Goal: Use online tool/utility: Utilize a website feature to perform a specific function

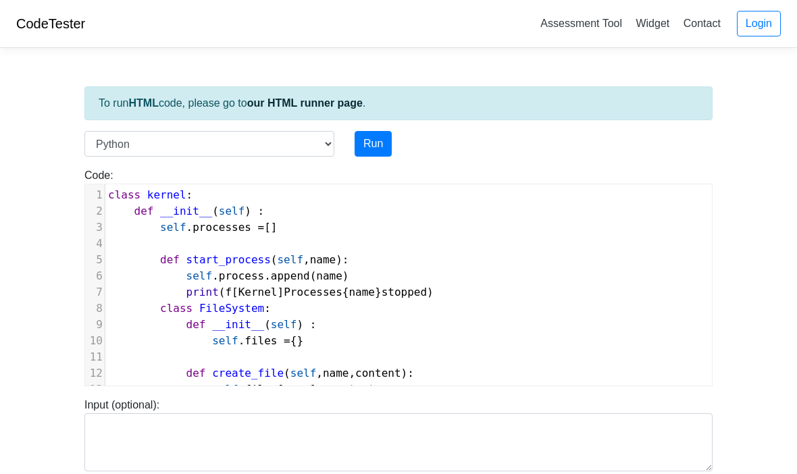
click at [620, 150] on div "Language C C++ Go Java Javascript Python Ruby Run" at bounding box center [398, 144] width 648 height 26
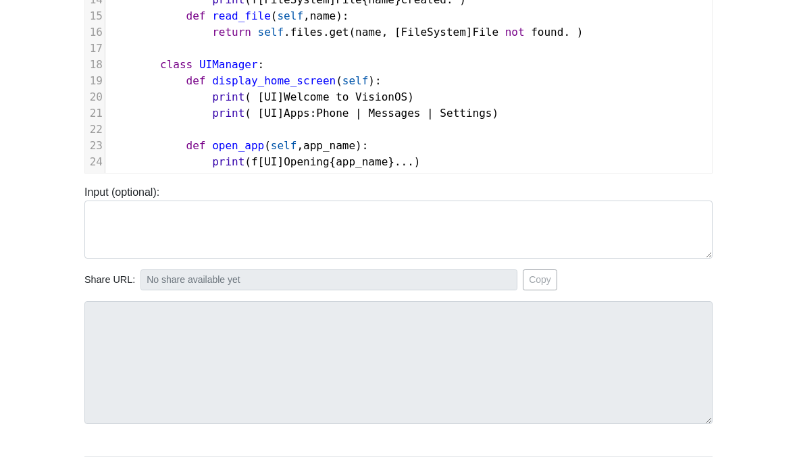
scroll to position [232, 0]
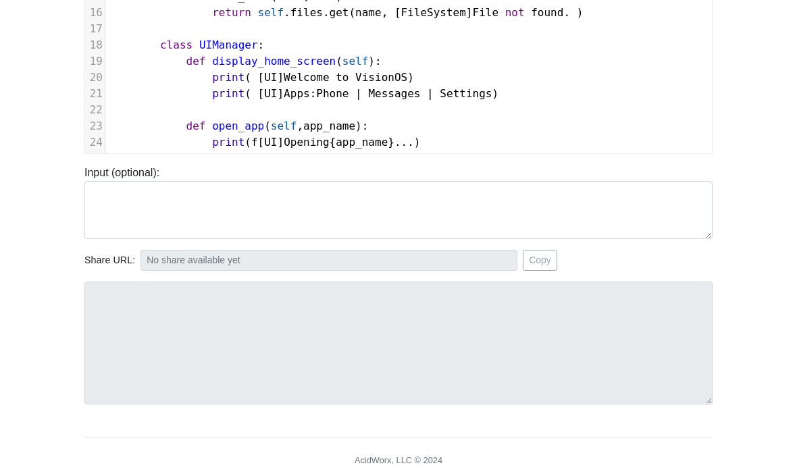
click at [789, 449] on body "CodeTester Assessment Tool Widget Contact Login To run HTML code, please go to …" at bounding box center [398, 128] width 797 height 720
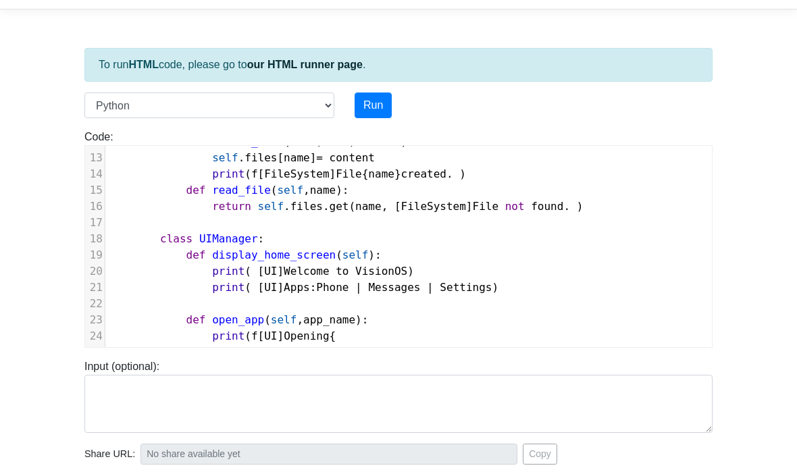
scroll to position [0, 0]
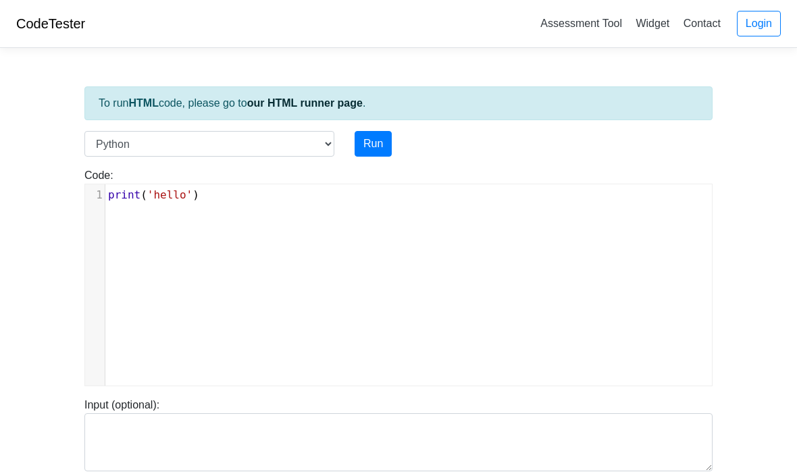
scroll to position [1, 0]
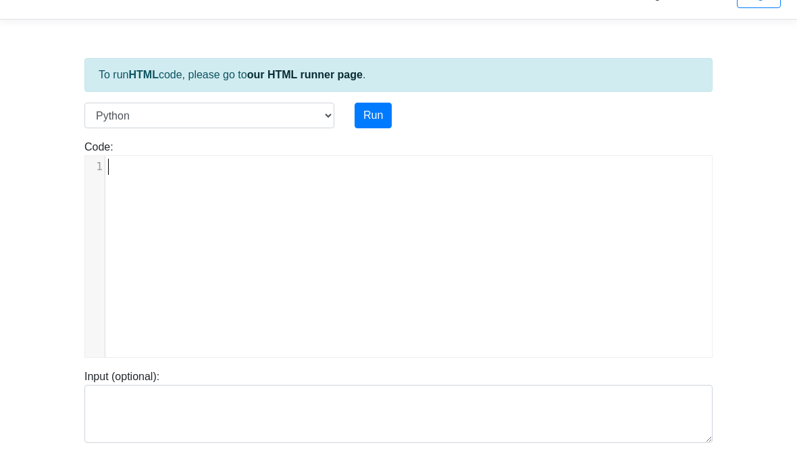
click at [730, 179] on body "CodeTester Assessment Tool Widget Contact Login To run HTML code, please go to …" at bounding box center [398, 360] width 797 height 720
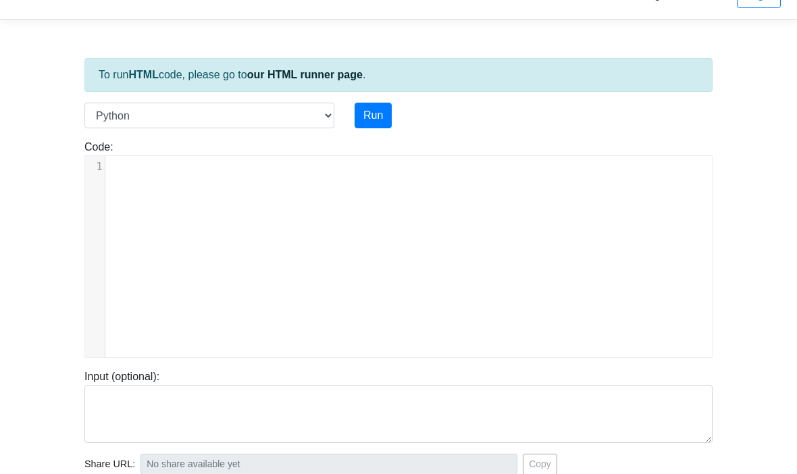
click at [323, 205] on div "1 ​" at bounding box center [408, 267] width 647 height 221
type textarea "// kernel"
type textarea ".c - A"
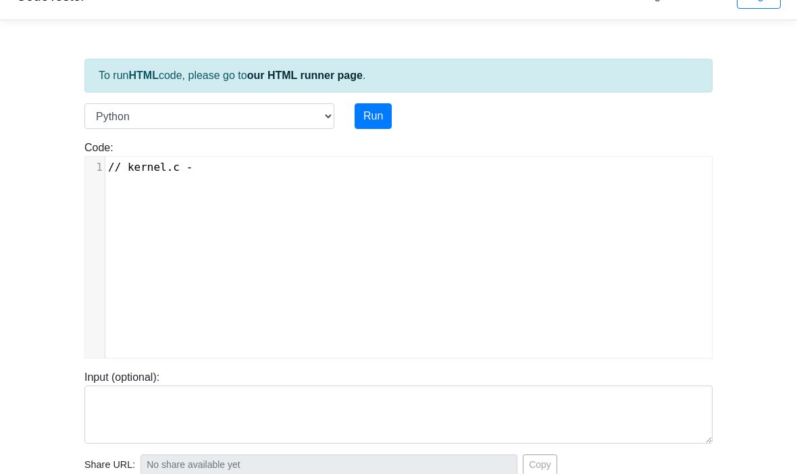
scroll to position [7, 39]
